Goal: Find specific page/section: Find specific page/section

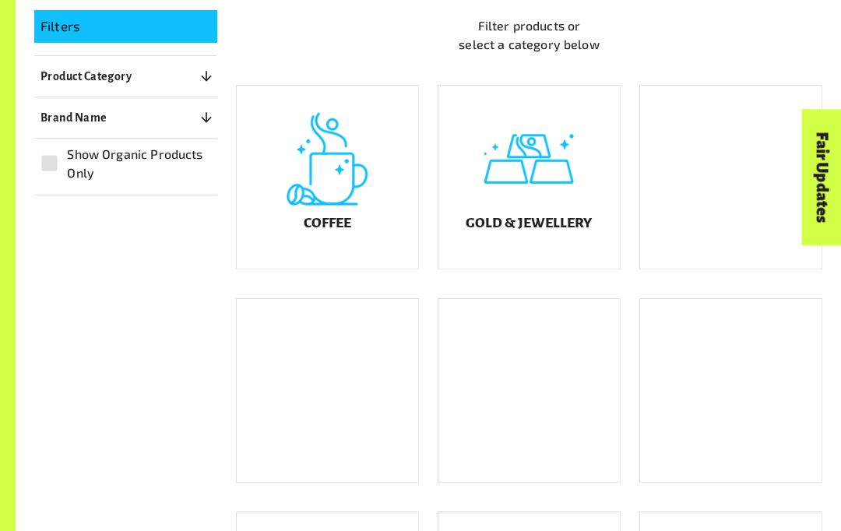
scroll to position [319, 0]
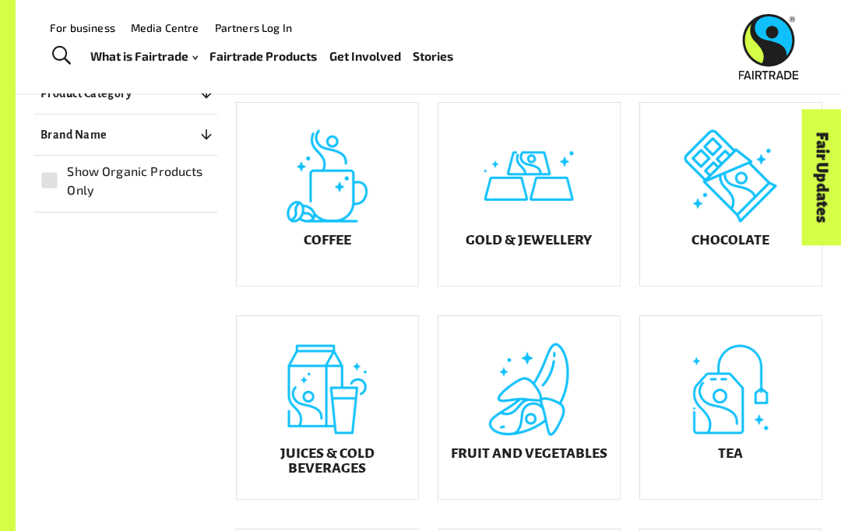
click at [323, 248] on h5 "Coffee" at bounding box center [328, 241] width 48 height 16
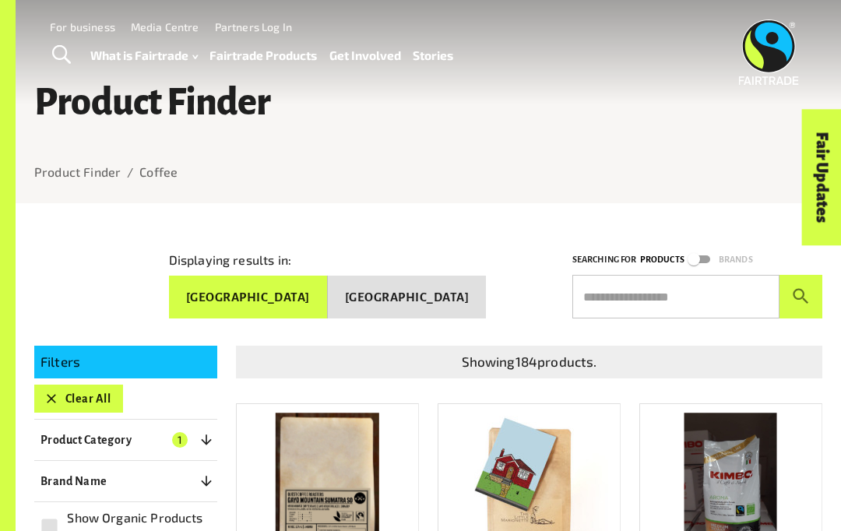
scroll to position [374, 0]
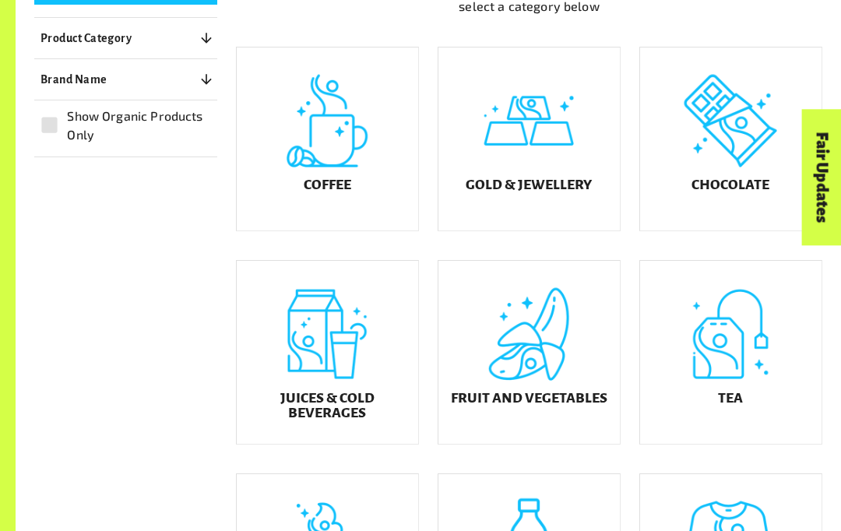
click at [745, 104] on div "Chocolate" at bounding box center [731, 139] width 182 height 183
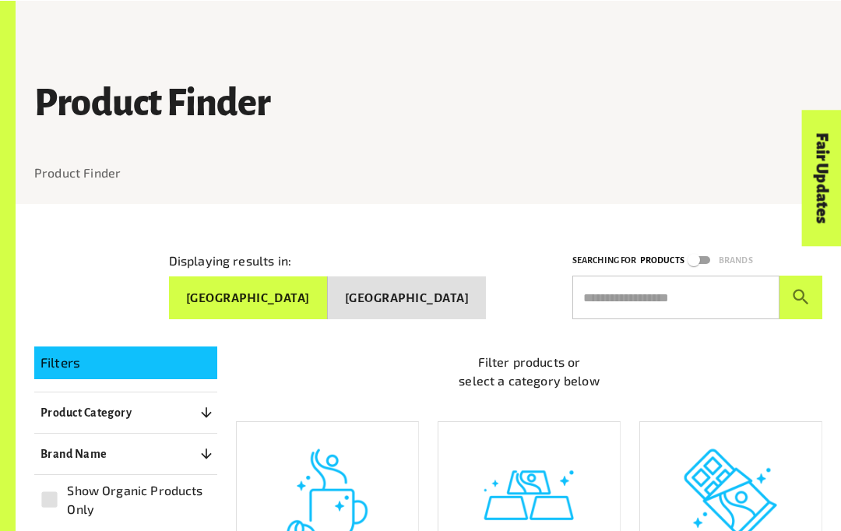
scroll to position [374, 0]
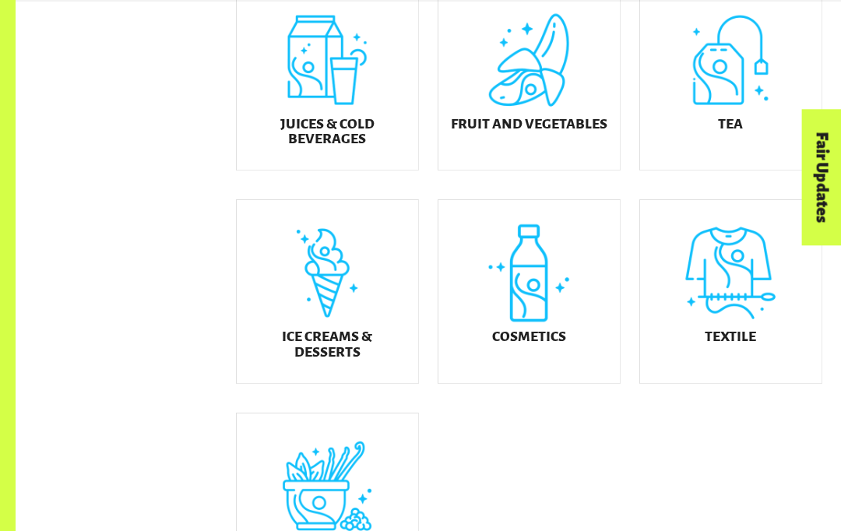
click at [364, 343] on h5 "Ice Creams & Desserts" at bounding box center [327, 345] width 157 height 30
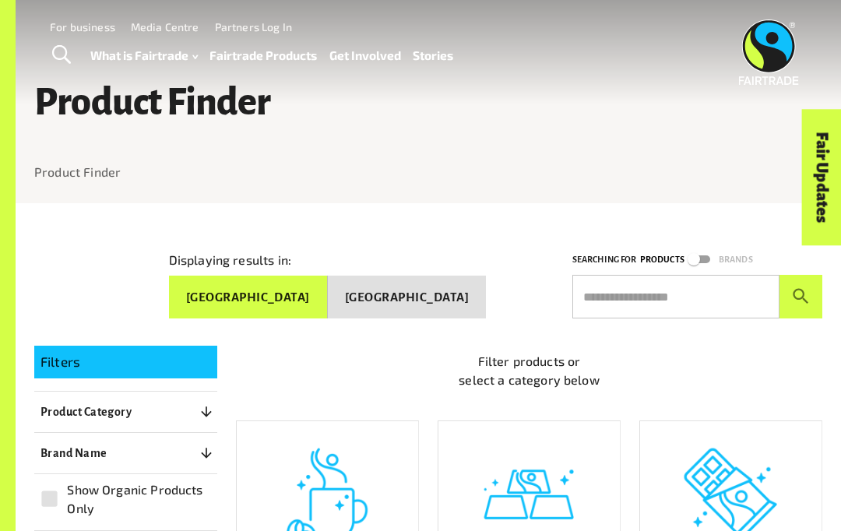
click at [693, 389] on p "Filter products or select a category below" at bounding box center [529, 370] width 587 height 37
